Goal: Task Accomplishment & Management: Manage account settings

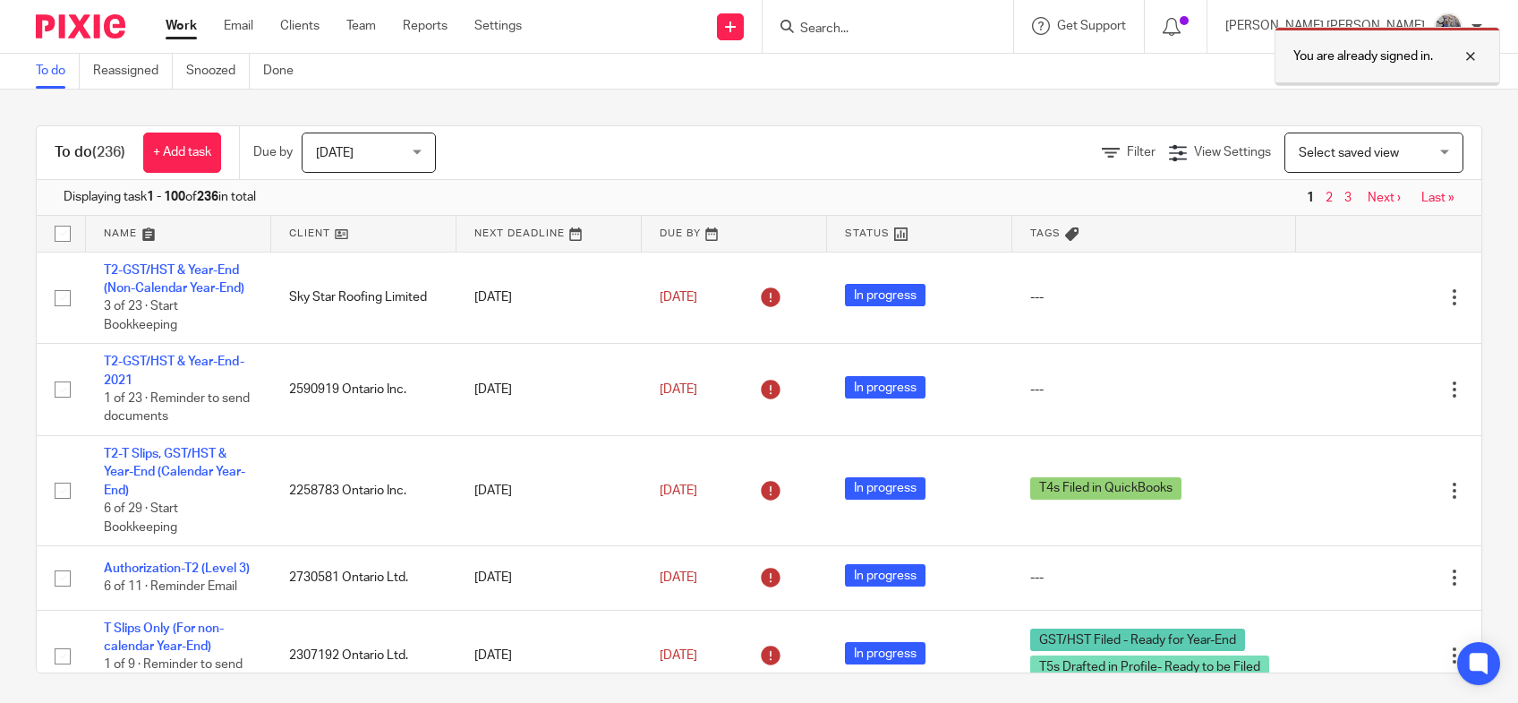
click at [1467, 49] on div at bounding box center [1457, 56] width 48 height 21
click at [913, 26] on input "Search" at bounding box center [879, 29] width 161 height 16
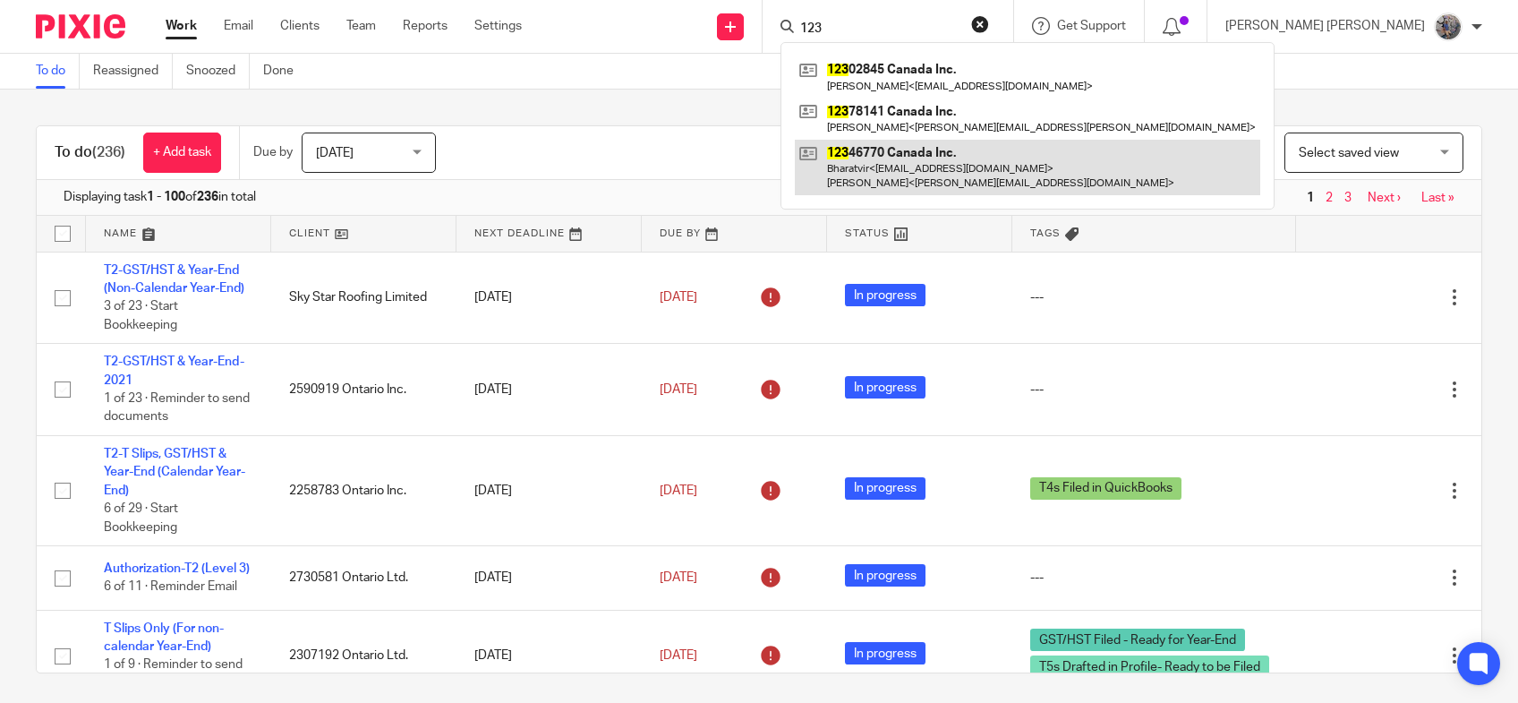
type input "123"
click at [966, 160] on link at bounding box center [1028, 168] width 466 height 56
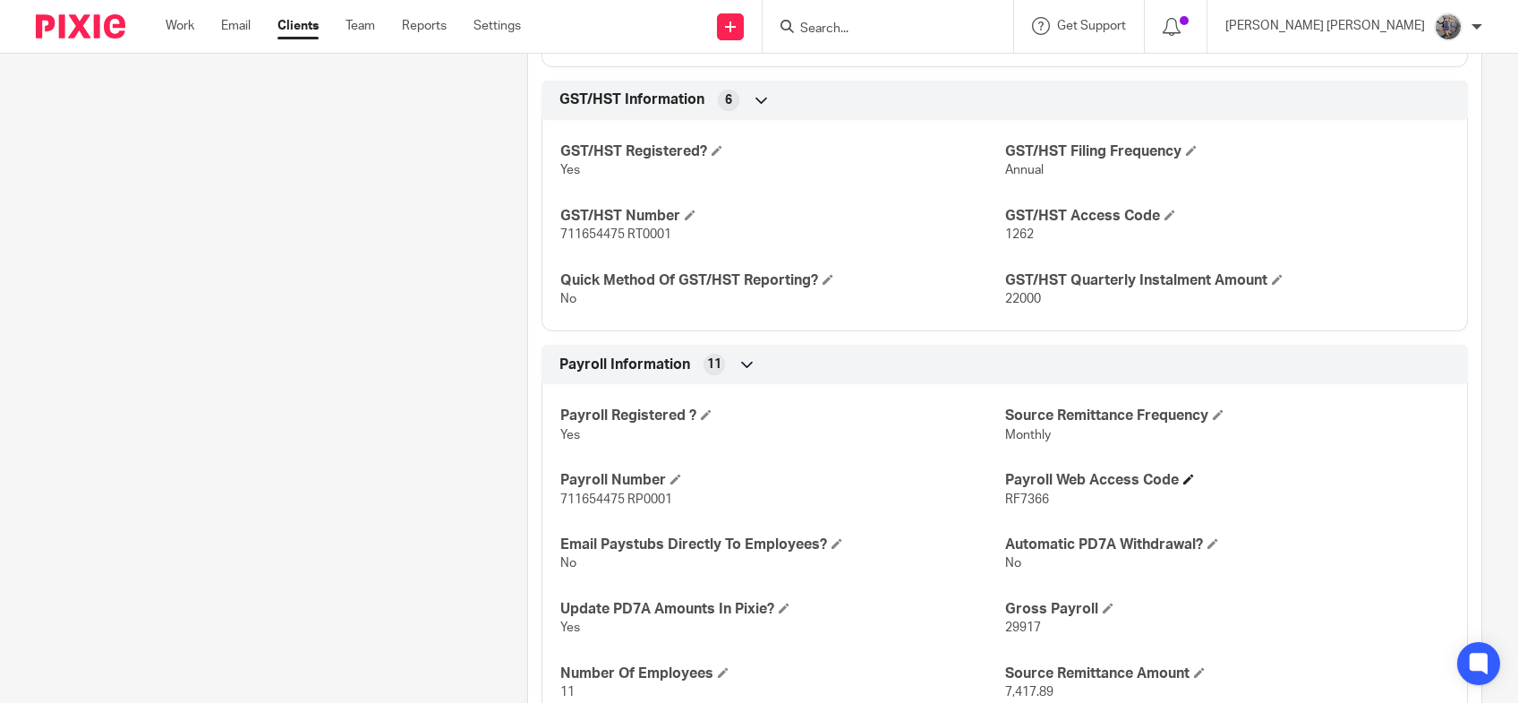
scroll to position [1185, 0]
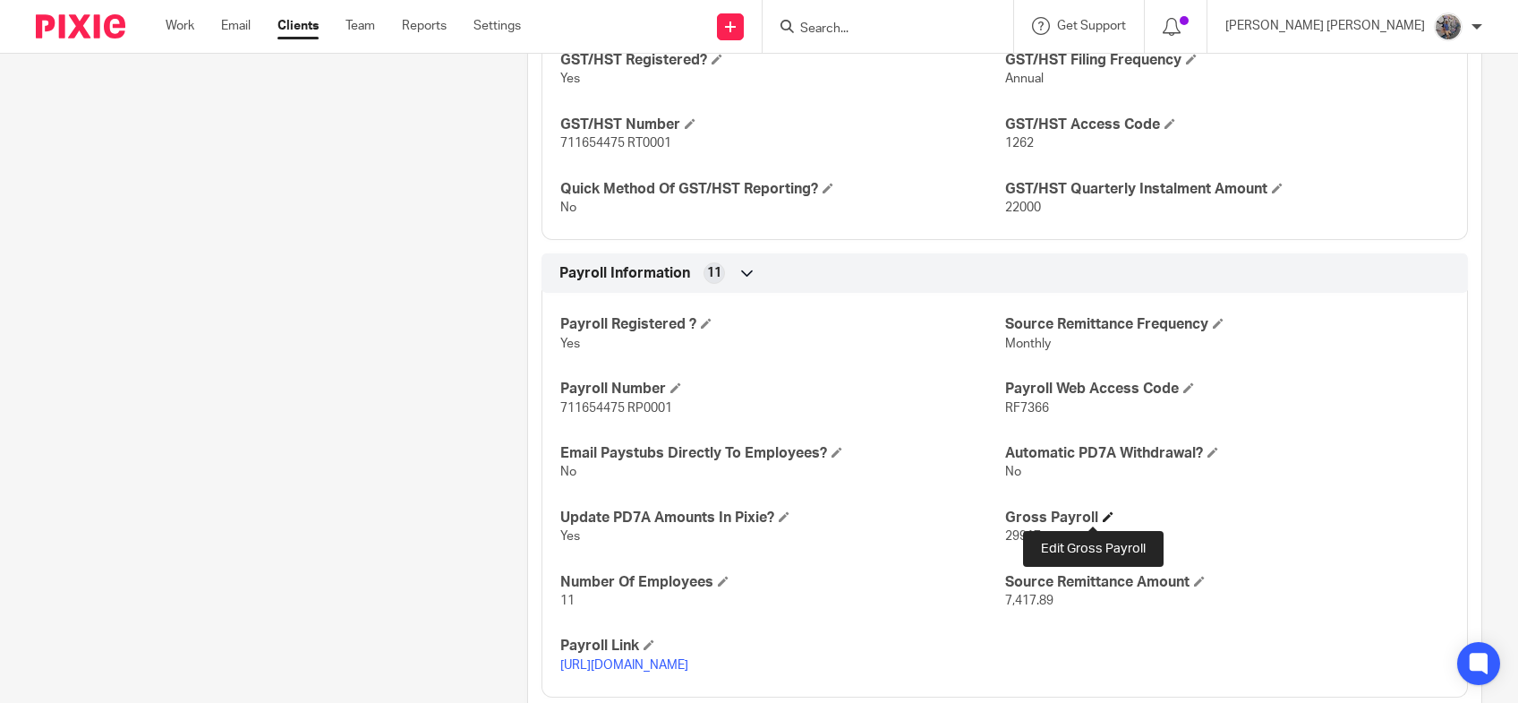
click at [1103, 517] on span at bounding box center [1108, 516] width 11 height 11
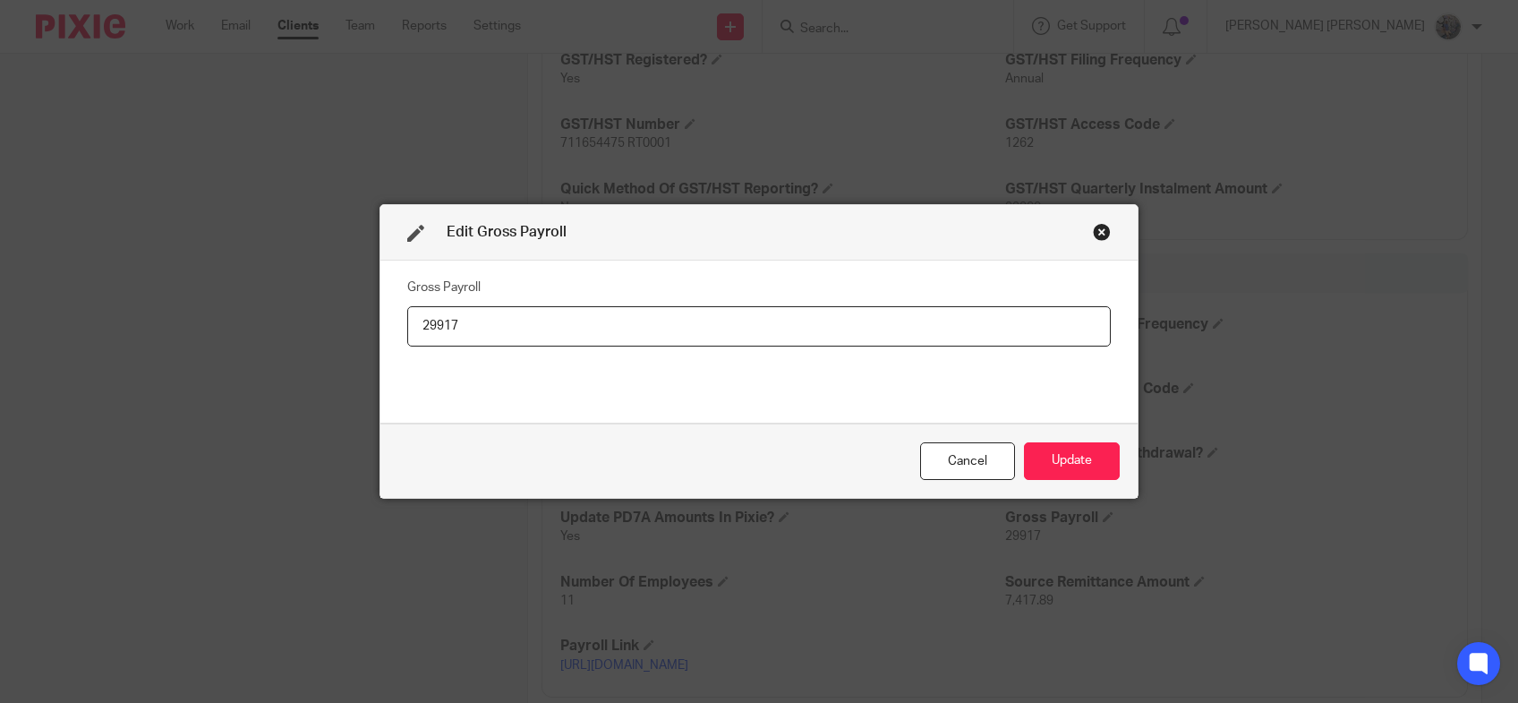
drag, startPoint x: 582, startPoint y: 316, endPoint x: 430, endPoint y: 305, distance: 152.6
click at [430, 306] on input "29917" at bounding box center [759, 326] width 704 height 40
type input "26216"
click at [1031, 456] on button "Update" at bounding box center [1072, 461] width 96 height 38
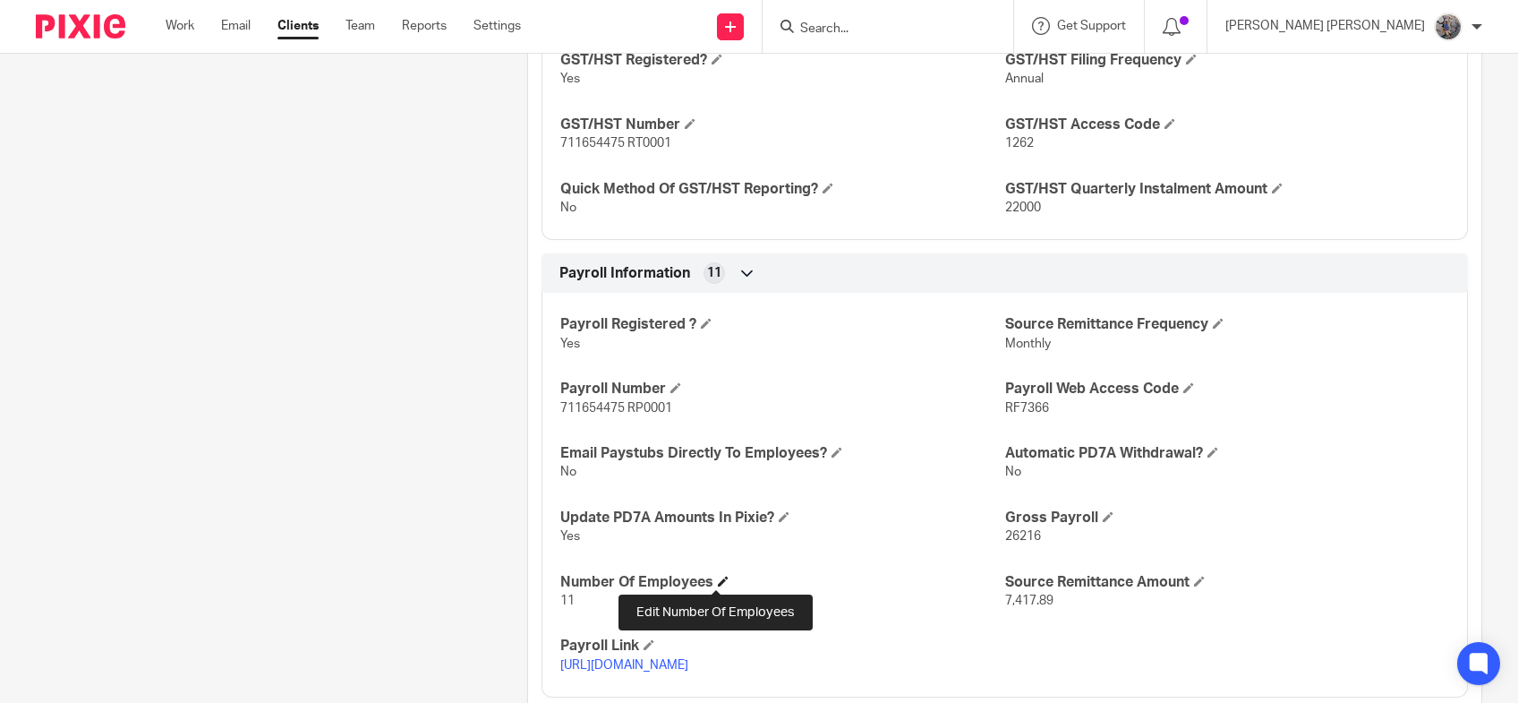
click at [718, 583] on span at bounding box center [723, 581] width 11 height 11
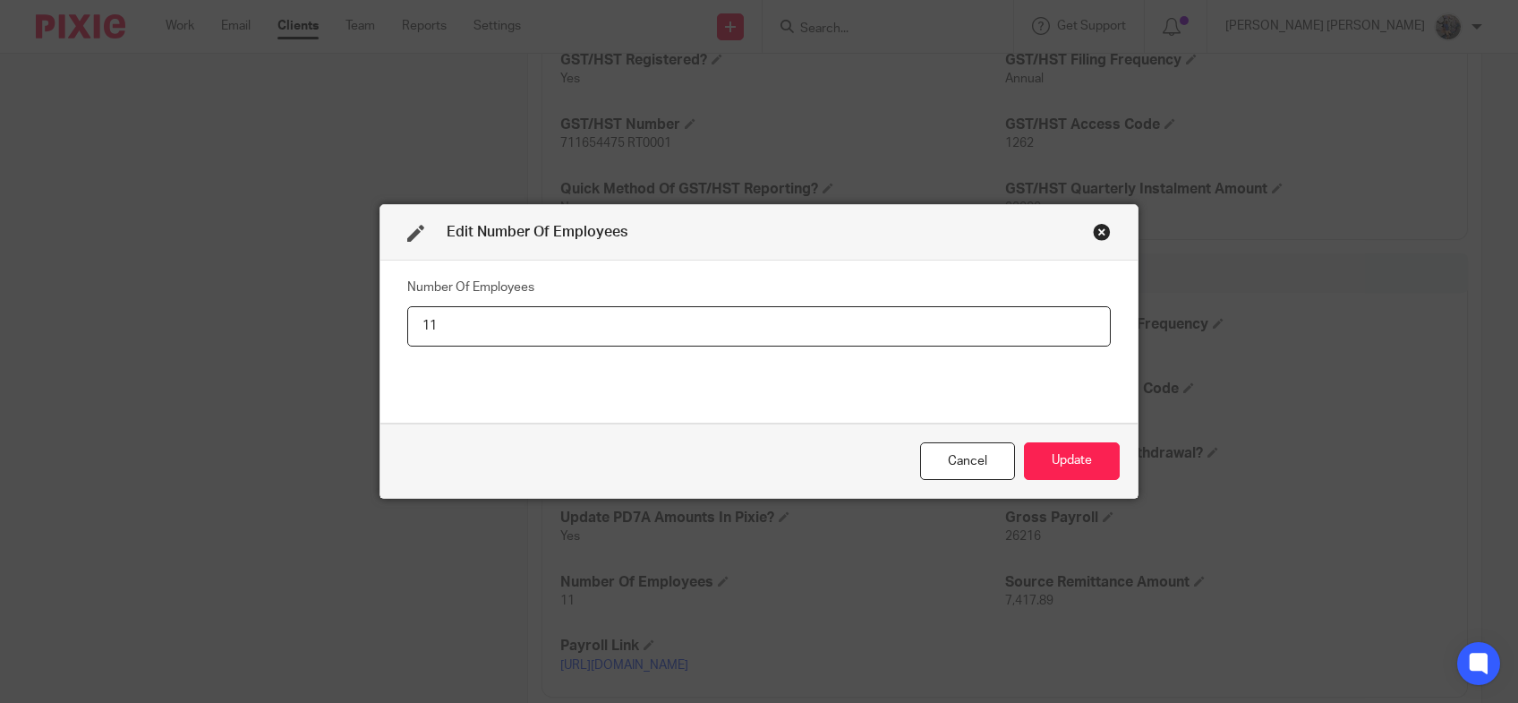
drag, startPoint x: 471, startPoint y: 337, endPoint x: 364, endPoint y: 332, distance: 107.5
click at [407, 332] on input "11" at bounding box center [759, 326] width 704 height 40
type input "10"
click at [1043, 456] on button "Update" at bounding box center [1072, 461] width 96 height 38
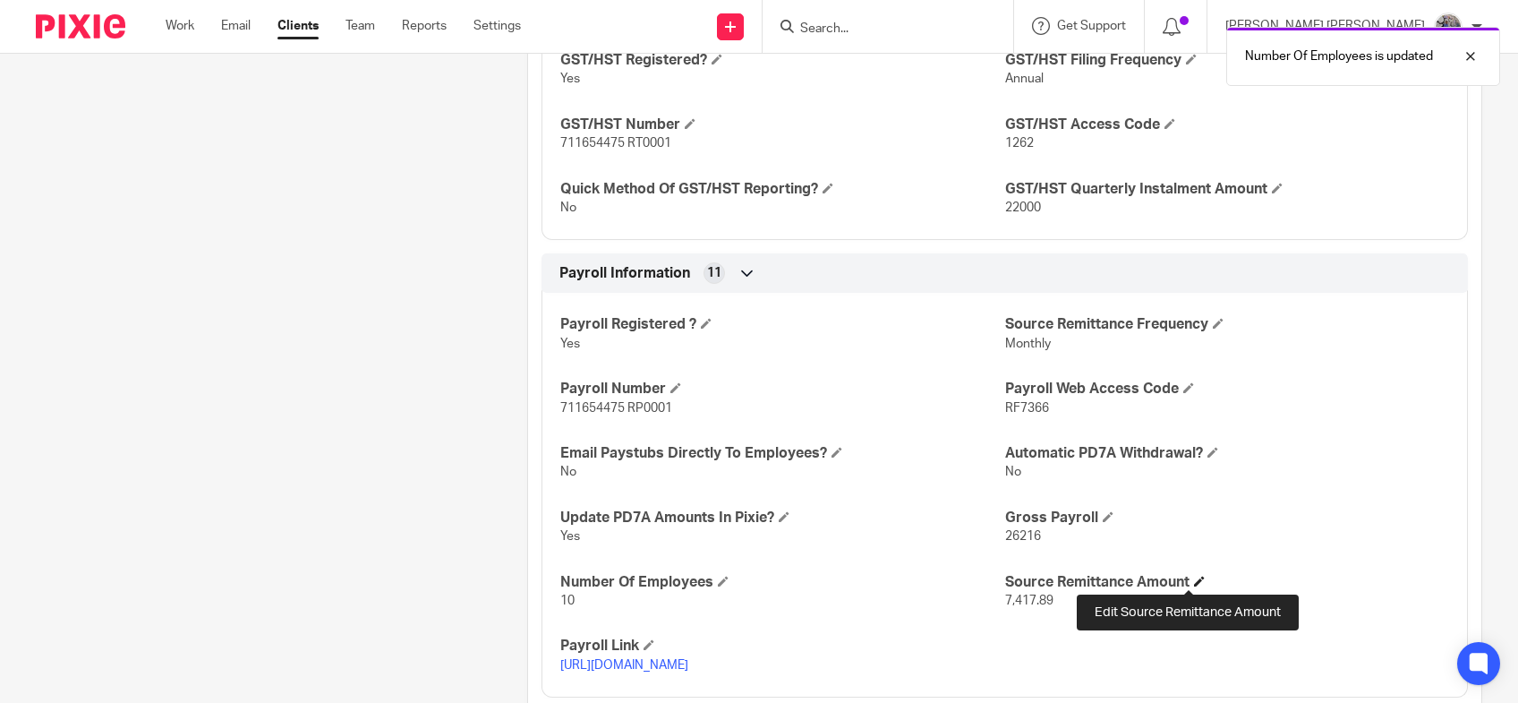
click at [1194, 576] on span at bounding box center [1199, 581] width 11 height 11
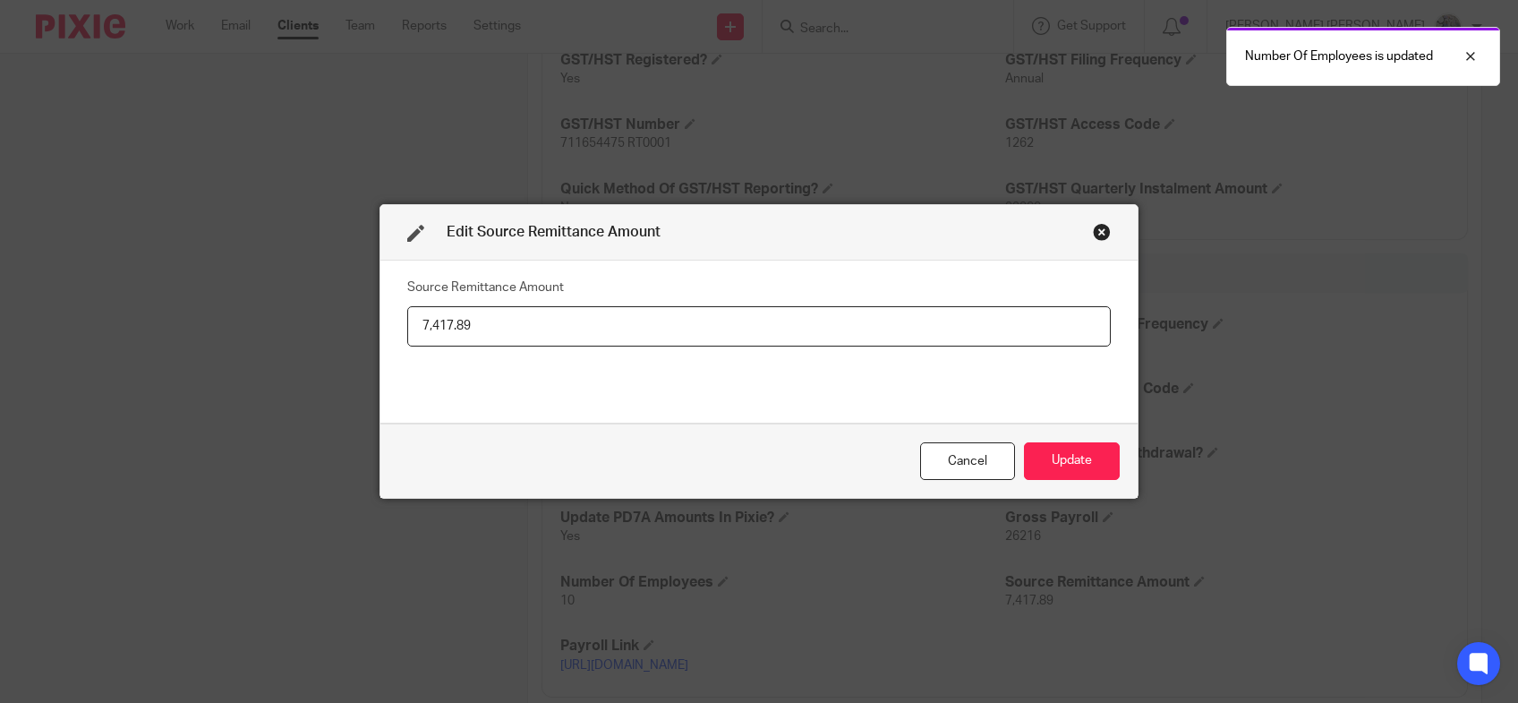
drag, startPoint x: 642, startPoint y: 322, endPoint x: 462, endPoint y: 309, distance: 180.5
click at [462, 309] on input "7,417.89" at bounding box center [759, 326] width 704 height 40
drag, startPoint x: 468, startPoint y: 317, endPoint x: 314, endPoint y: 319, distance: 154.0
click at [407, 319] on input "7,417.89" at bounding box center [759, 326] width 704 height 40
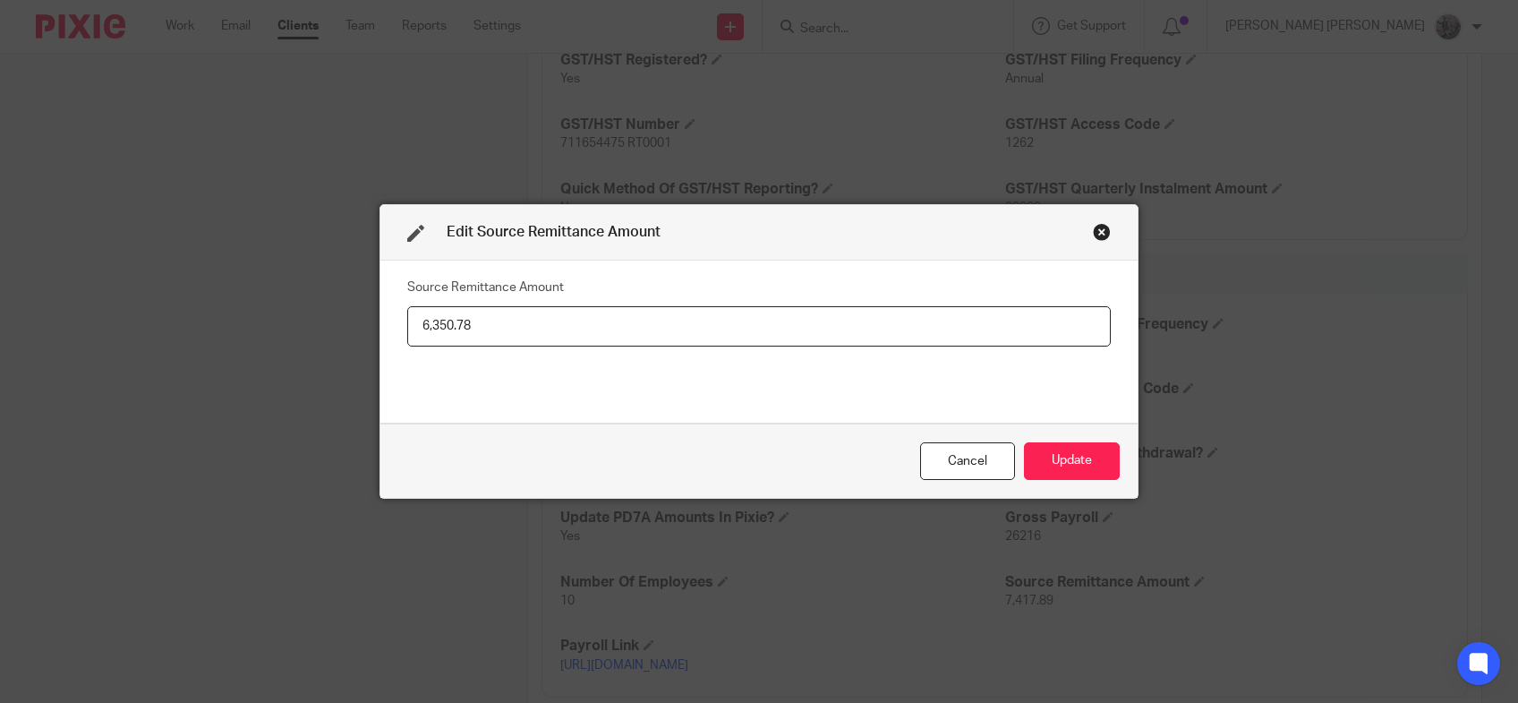
type input "6,350.78"
click at [1039, 481] on div "Cancel Update" at bounding box center [759, 460] width 757 height 75
click at [1048, 475] on button "Update" at bounding box center [1072, 461] width 96 height 38
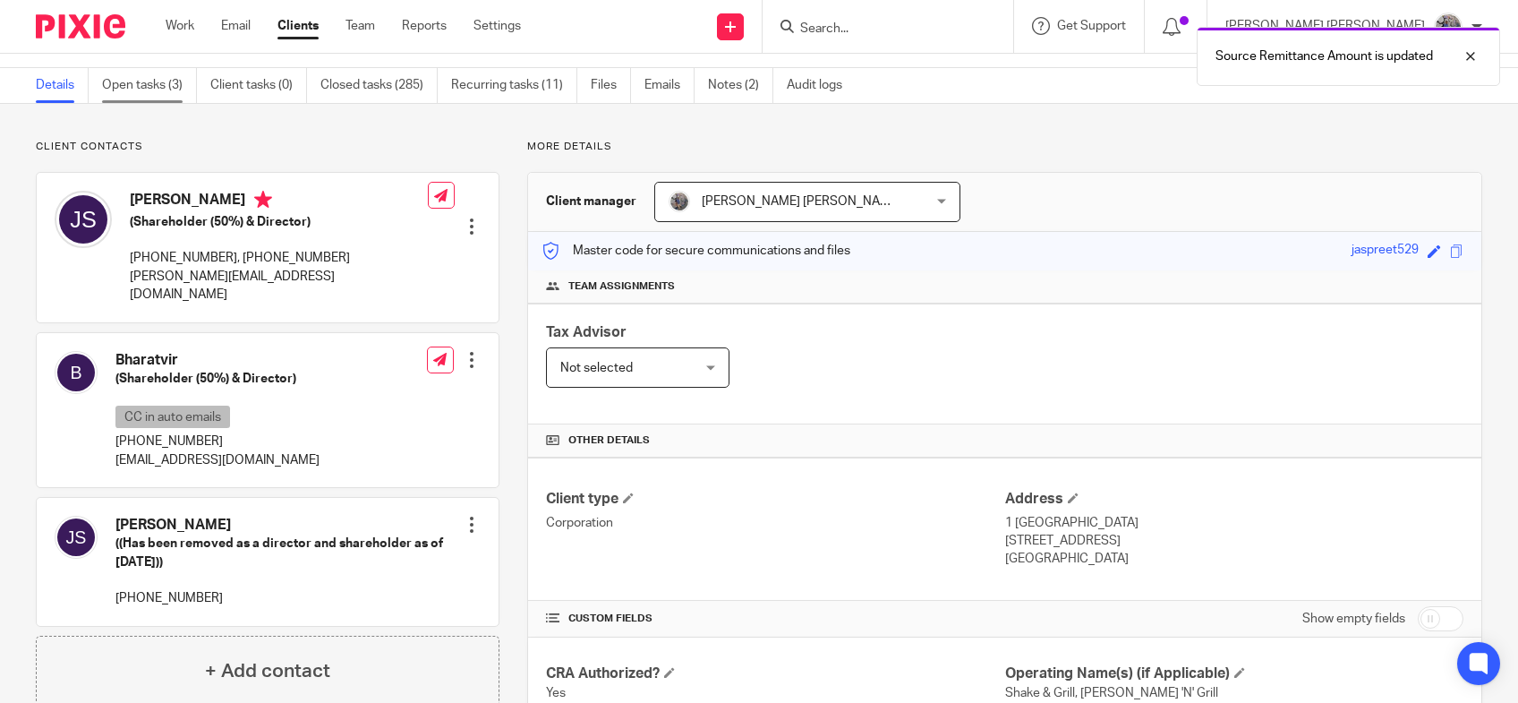
scroll to position [45, 0]
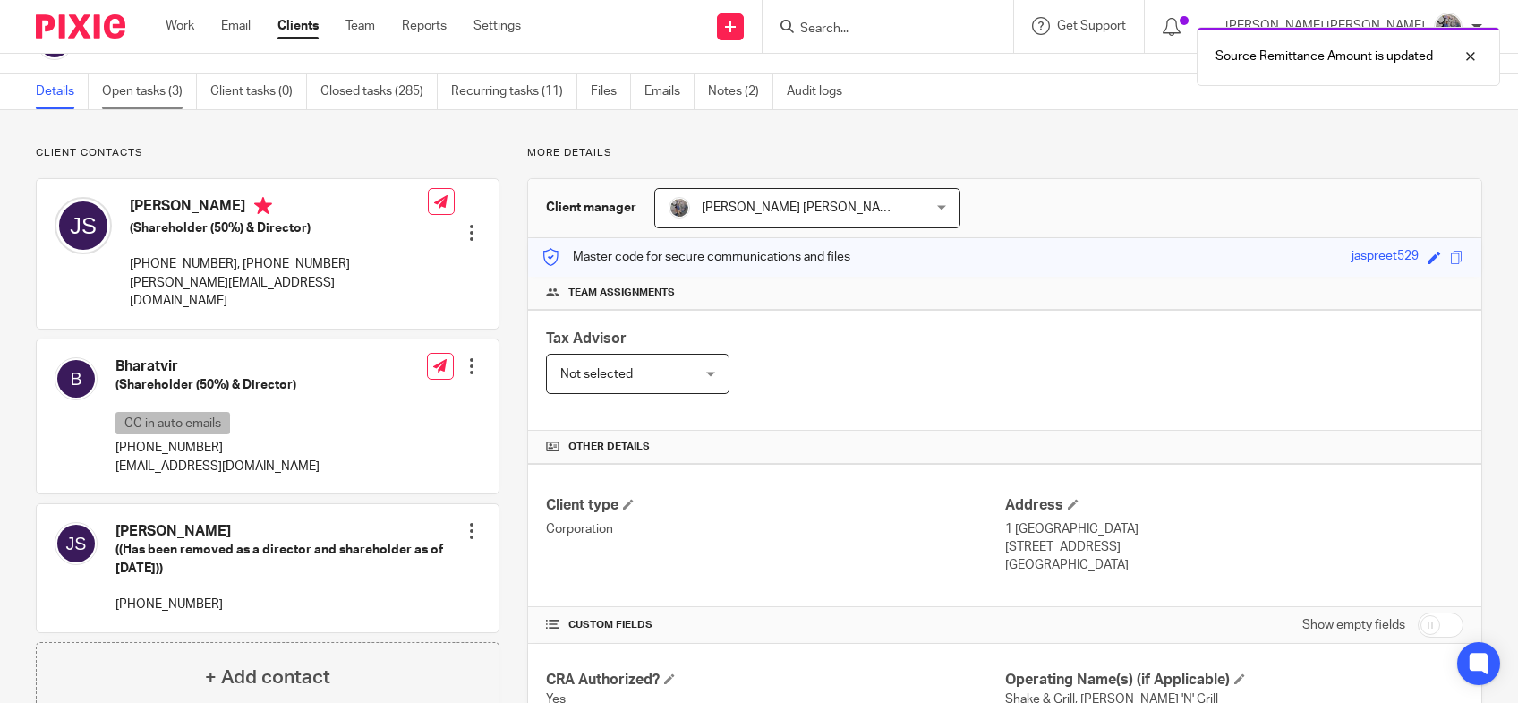
click at [175, 106] on link "Open tasks (3)" at bounding box center [149, 91] width 95 height 35
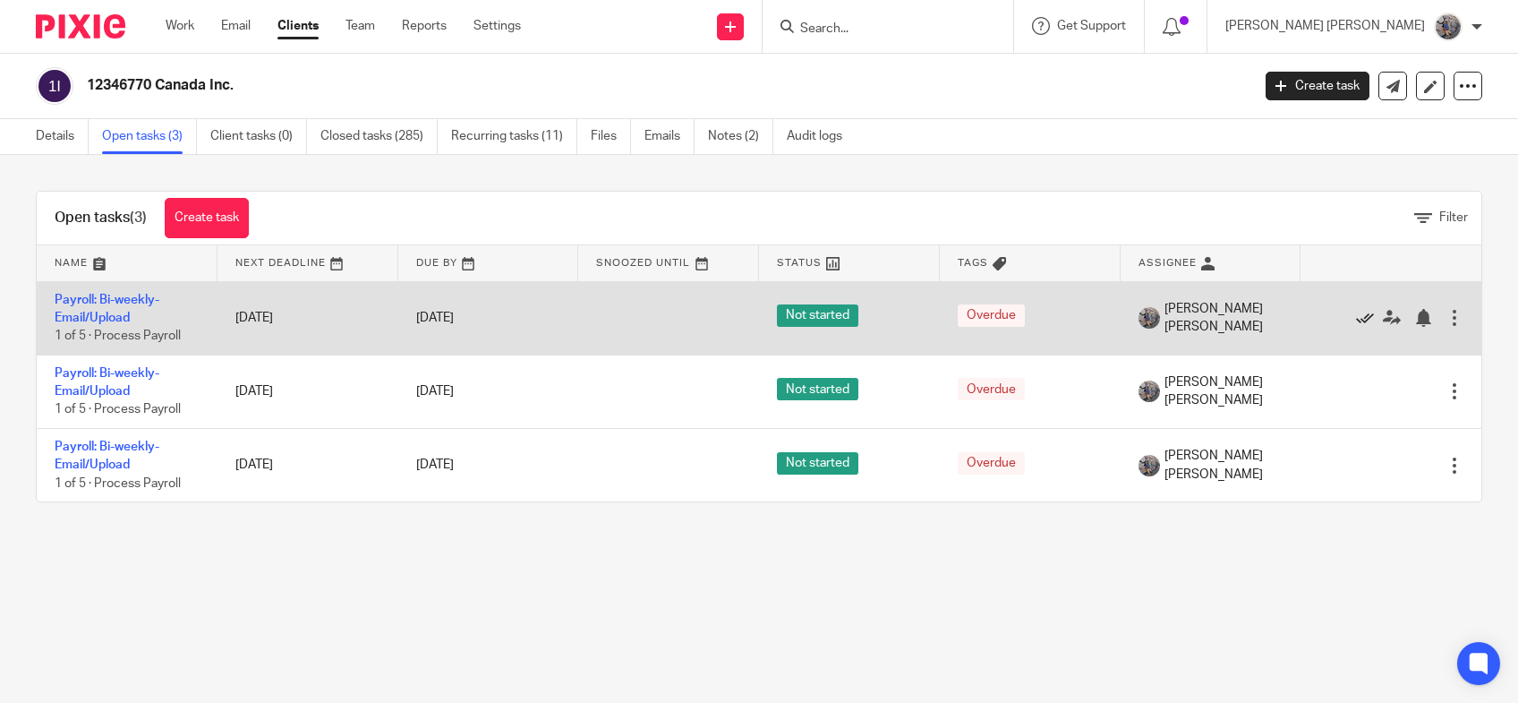
click at [1356, 317] on icon at bounding box center [1365, 318] width 18 height 18
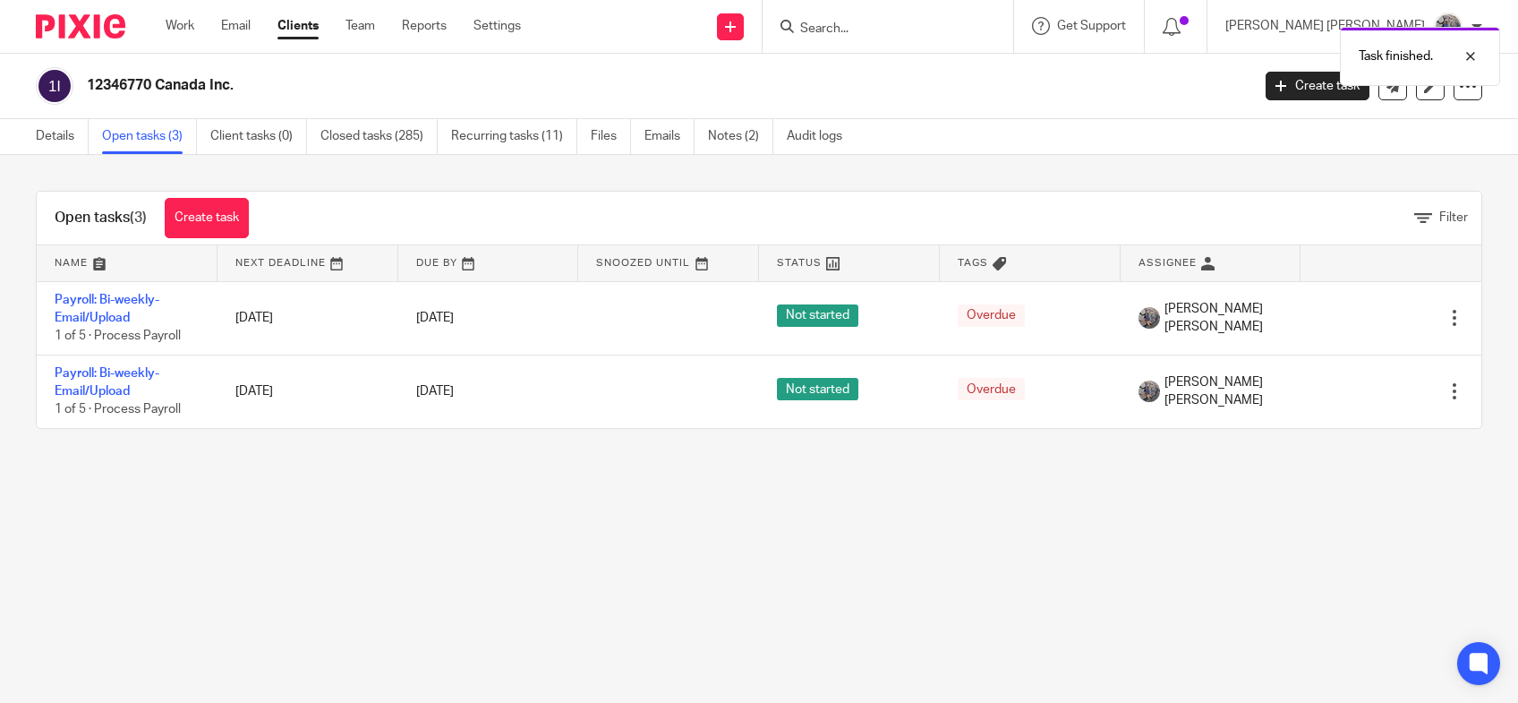
click at [1356, 317] on icon at bounding box center [1365, 318] width 18 height 18
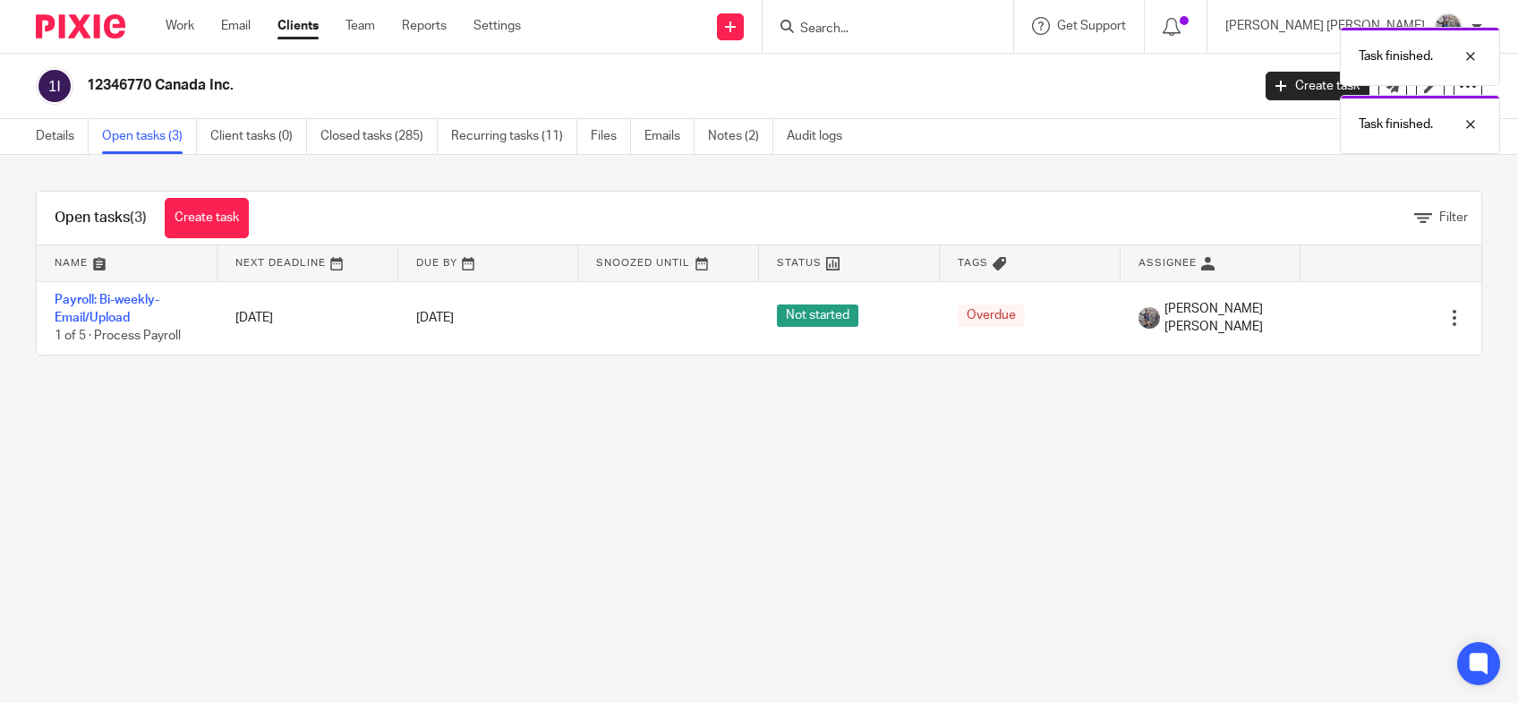
click at [1356, 317] on icon at bounding box center [1365, 318] width 18 height 18
